Goal: Entertainment & Leisure: Consume media (video, audio)

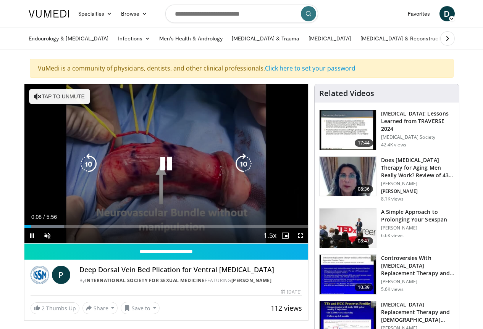
click at [47, 95] on button "Tap to unmute" at bounding box center [59, 96] width 61 height 15
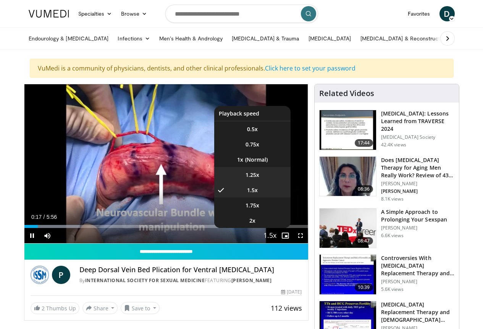
click at [259, 179] on span "1.25x" at bounding box center [252, 175] width 14 height 8
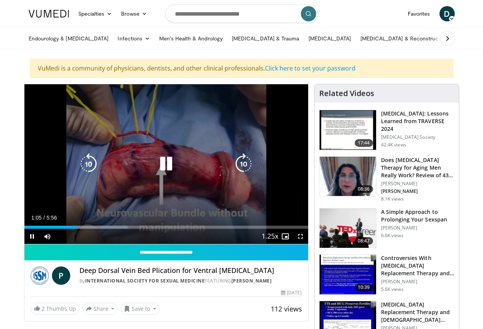
click at [162, 172] on icon "Video Player" at bounding box center [165, 163] width 21 height 21
click at [159, 172] on icon "Video Player" at bounding box center [165, 163] width 21 height 21
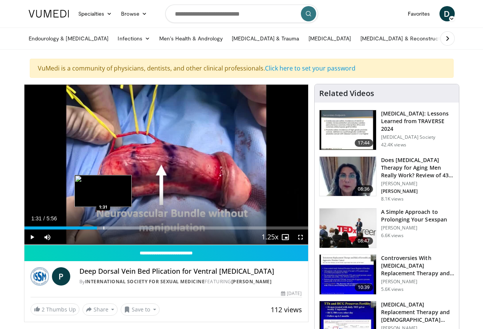
drag, startPoint x: 89, startPoint y: 242, endPoint x: 84, endPoint y: 242, distance: 5.0
click at [103, 230] on div "Progress Bar" at bounding box center [103, 228] width 1 height 3
drag, startPoint x: 87, startPoint y: 243, endPoint x: 71, endPoint y: 237, distance: 17.0
click at [71, 237] on video-js "**********" at bounding box center [165, 164] width 283 height 161
drag, startPoint x: 90, startPoint y: 242, endPoint x: 78, endPoint y: 238, distance: 13.0
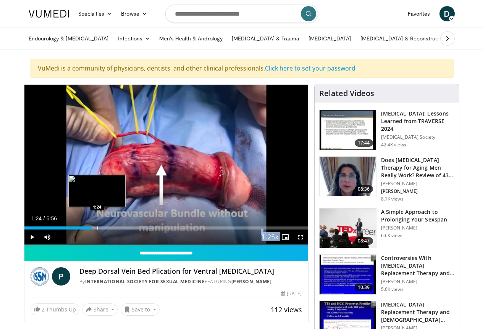
click at [78, 230] on div "Loaded : 44.89% 1:24 1:24" at bounding box center [165, 225] width 283 height 7
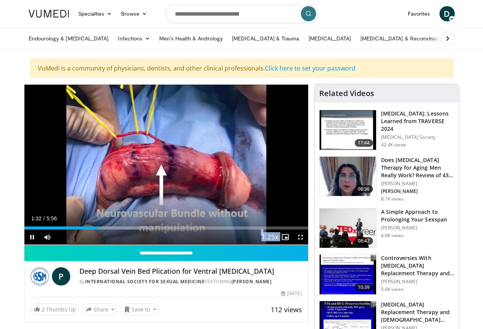
click at [307, 245] on span "Video Player" at bounding box center [300, 237] width 15 height 15
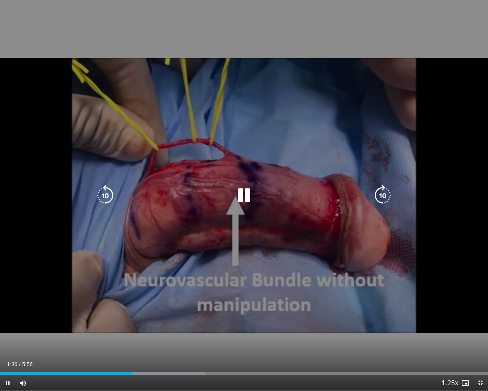
click at [109, 197] on icon "Video Player" at bounding box center [105, 195] width 21 height 21
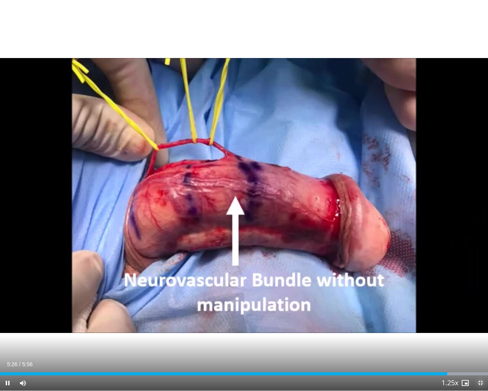
click at [479, 329] on span "Video Player" at bounding box center [480, 382] width 15 height 15
